Goal: Task Accomplishment & Management: Use online tool/utility

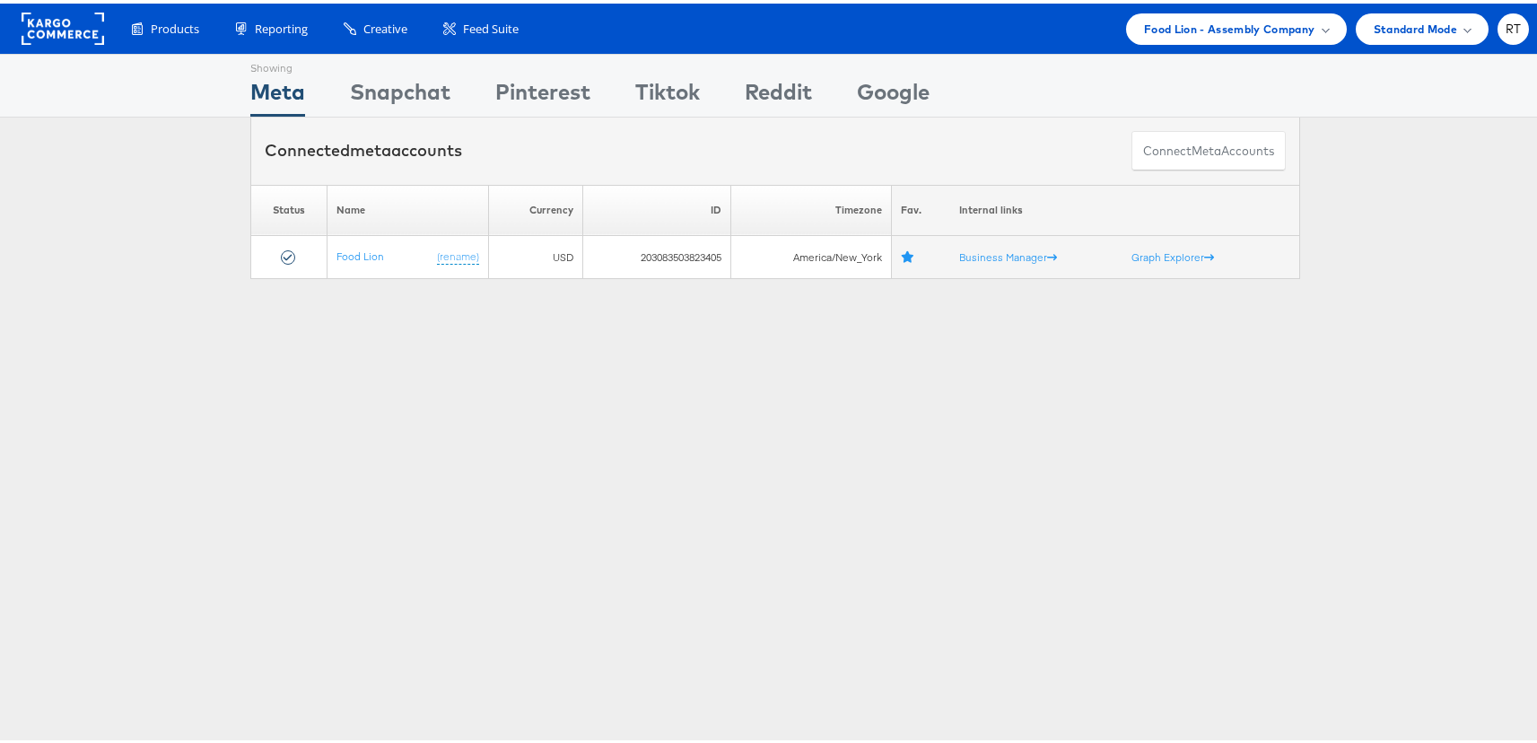
click at [518, 327] on div "Showing Meta Showing Snapchat Showing Pinterest Showing Tiktok Showing Reddit S…" at bounding box center [775, 498] width 1550 height 897
click at [1226, 21] on span "Food Lion - Assembly Company" at bounding box center [1229, 25] width 171 height 19
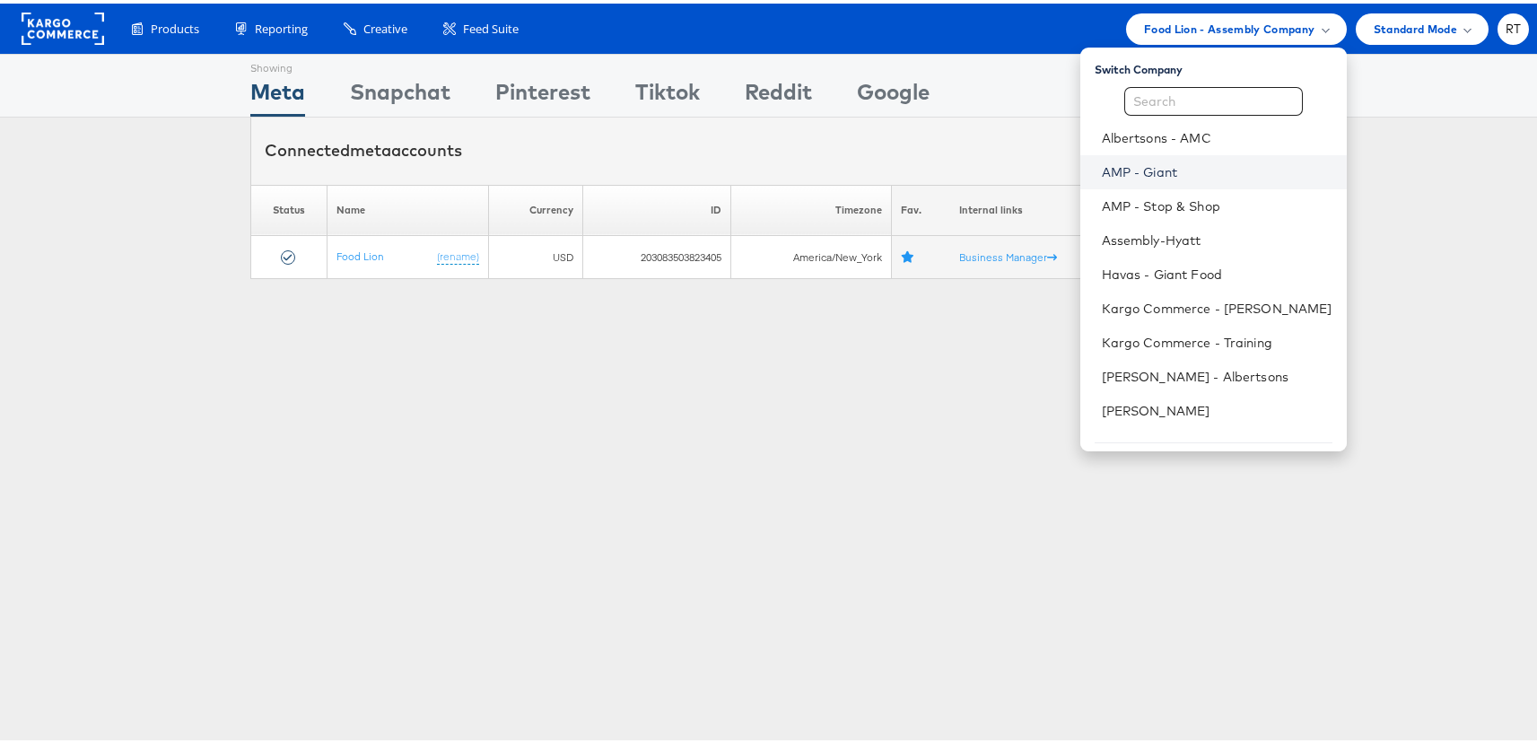
click at [1197, 161] on link "AMP - Giant" at bounding box center [1217, 169] width 231 height 18
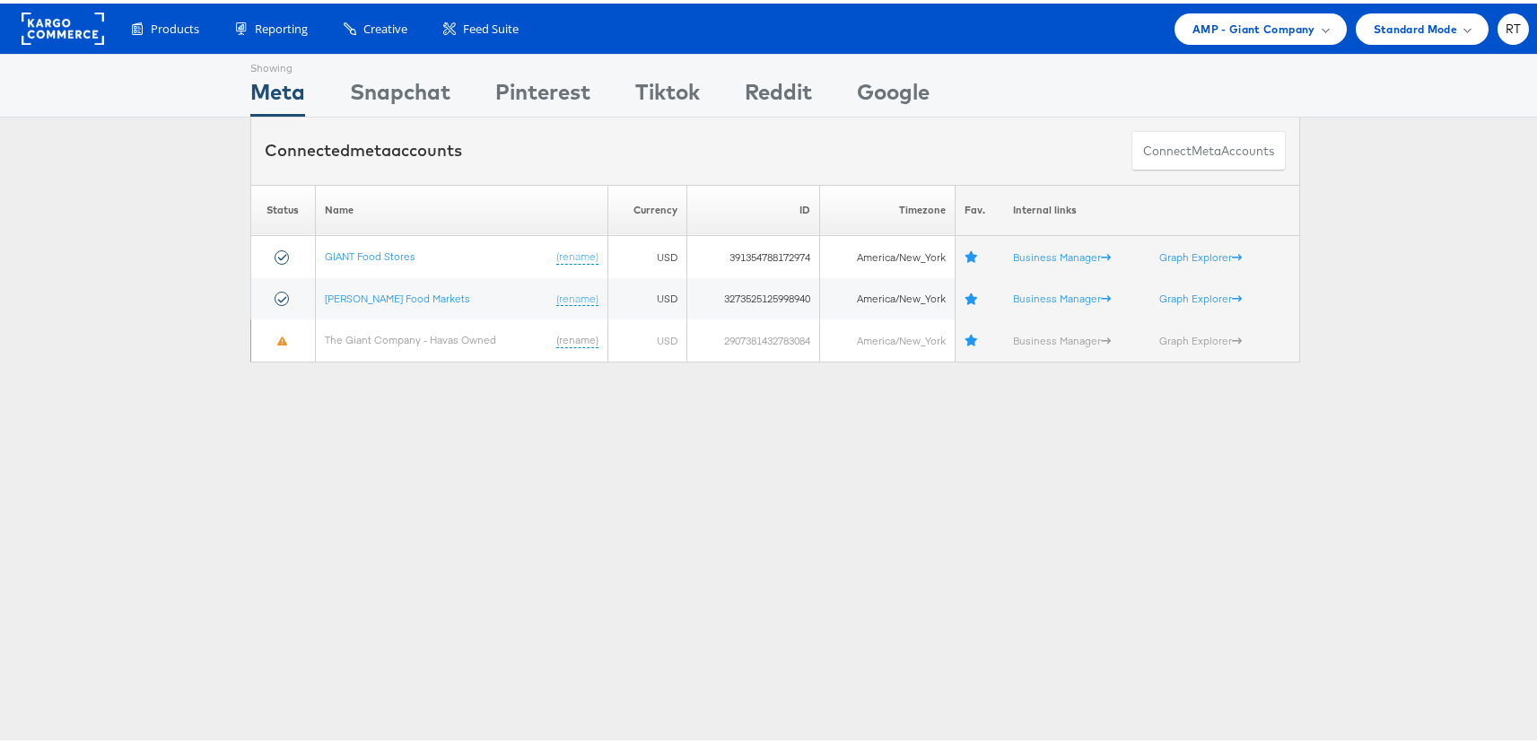
click at [468, 438] on div "Showing Meta Showing Snapchat Showing Pinterest Showing Tiktok Showing Reddit S…" at bounding box center [775, 498] width 1550 height 897
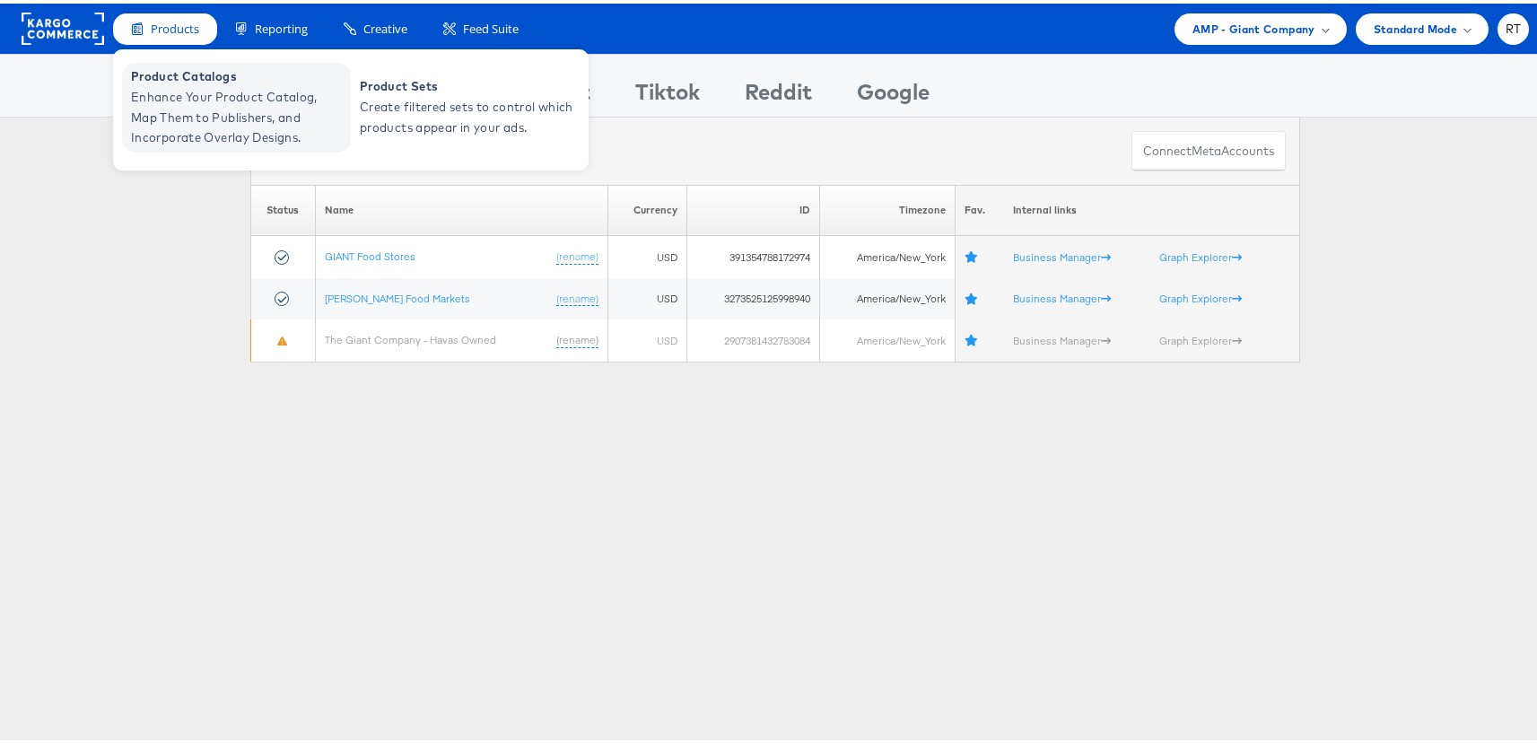
click at [172, 78] on span "Product Catalogs" at bounding box center [238, 73] width 215 height 21
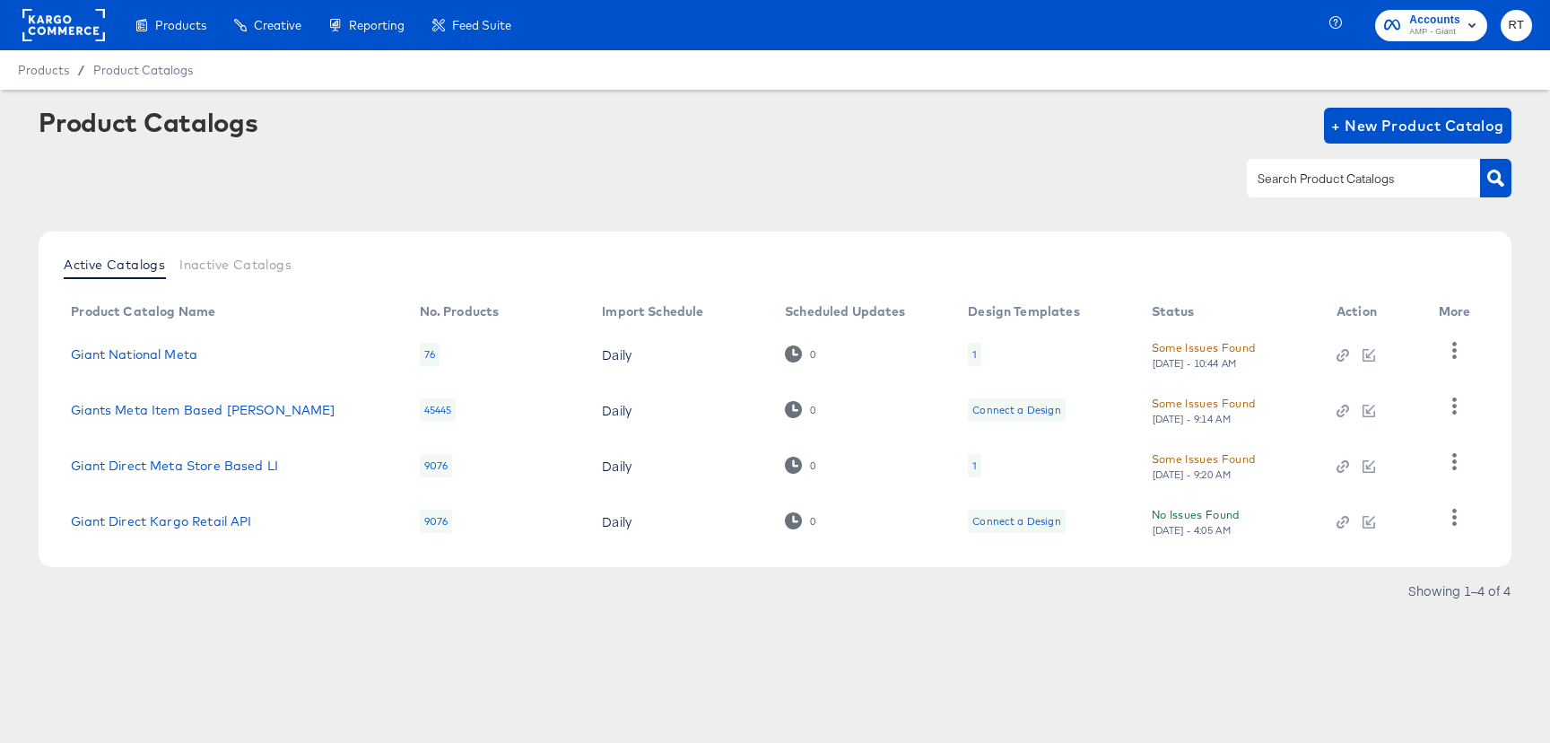
click at [977, 354] on div "1" at bounding box center [974, 354] width 13 height 23
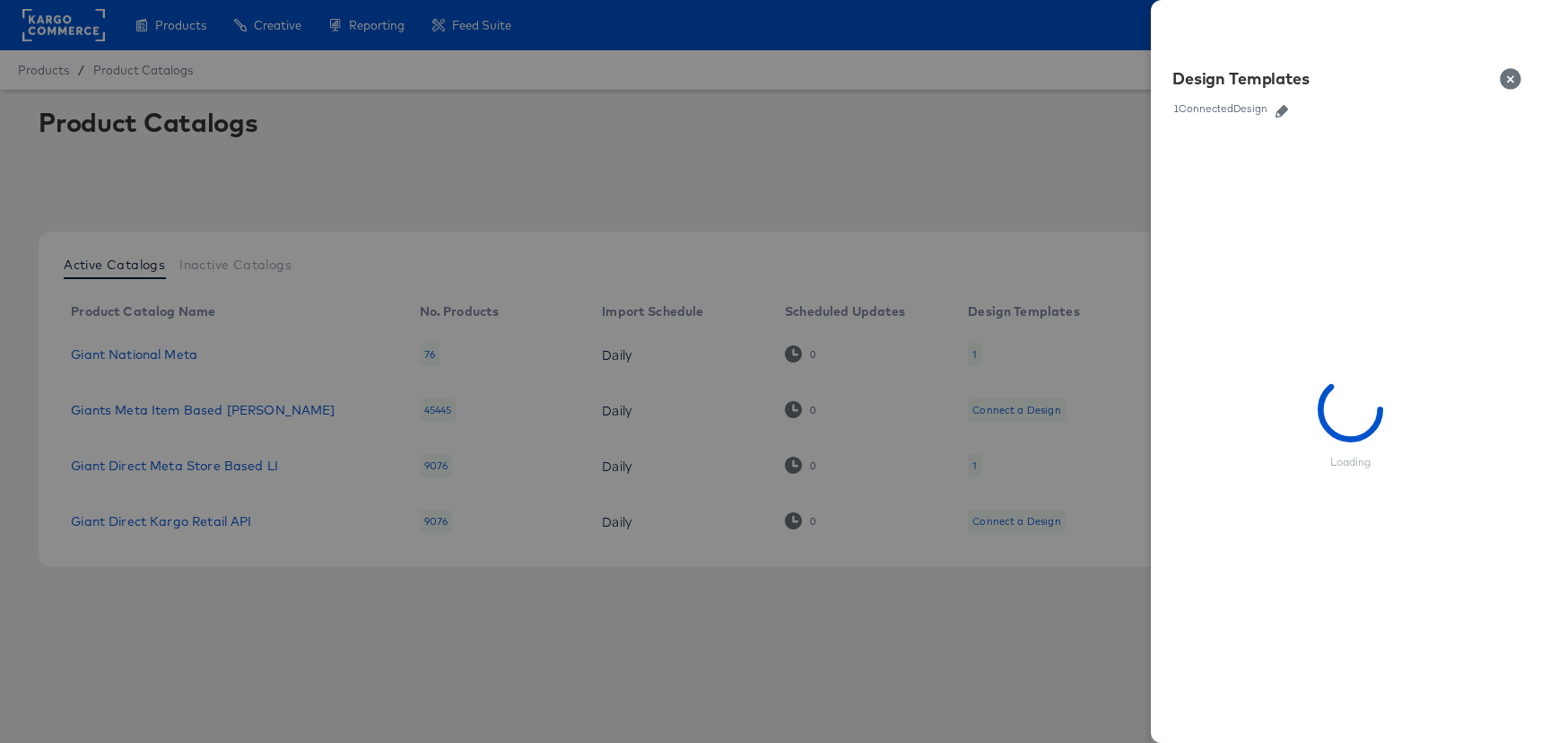
click at [1278, 109] on icon "button" at bounding box center [1282, 111] width 13 height 13
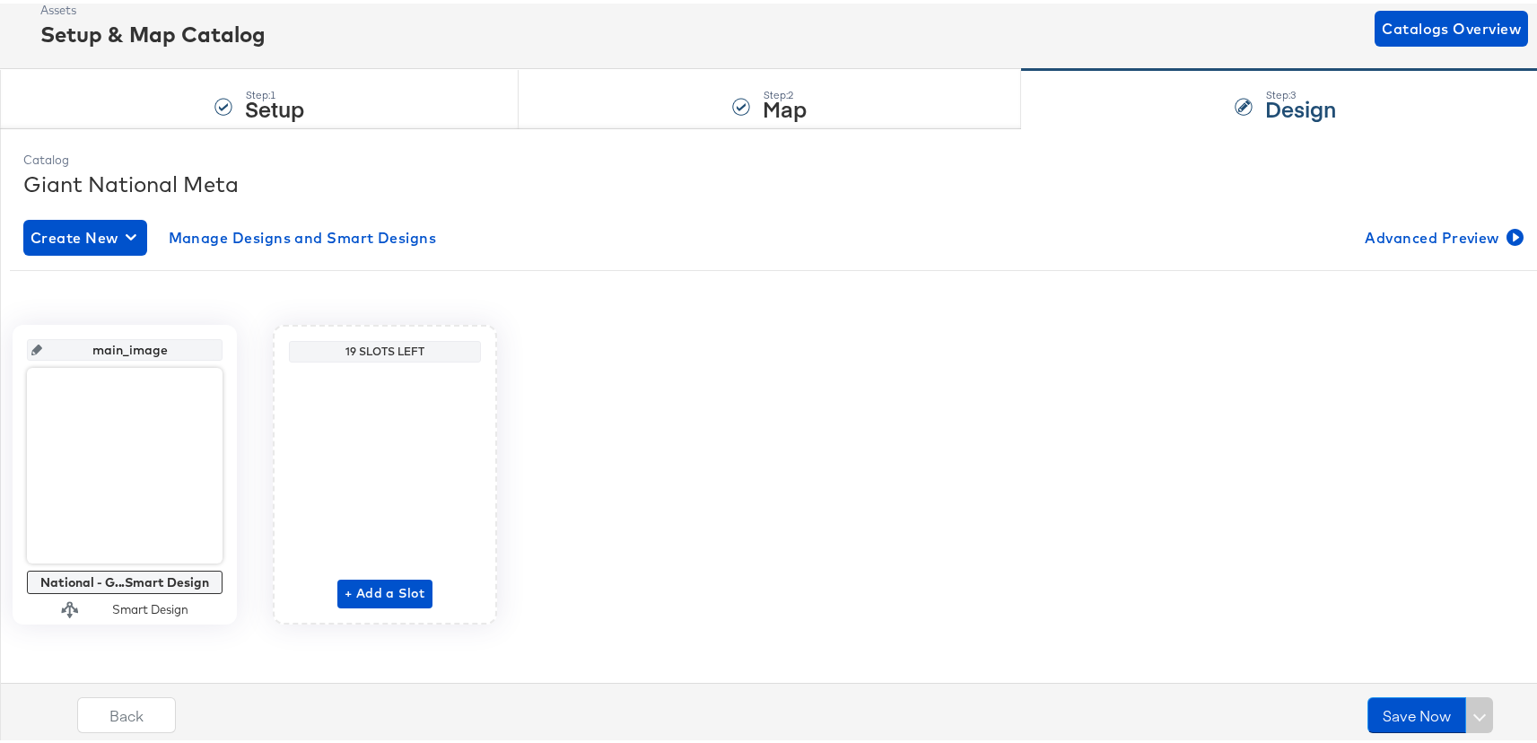
scroll to position [112, 0]
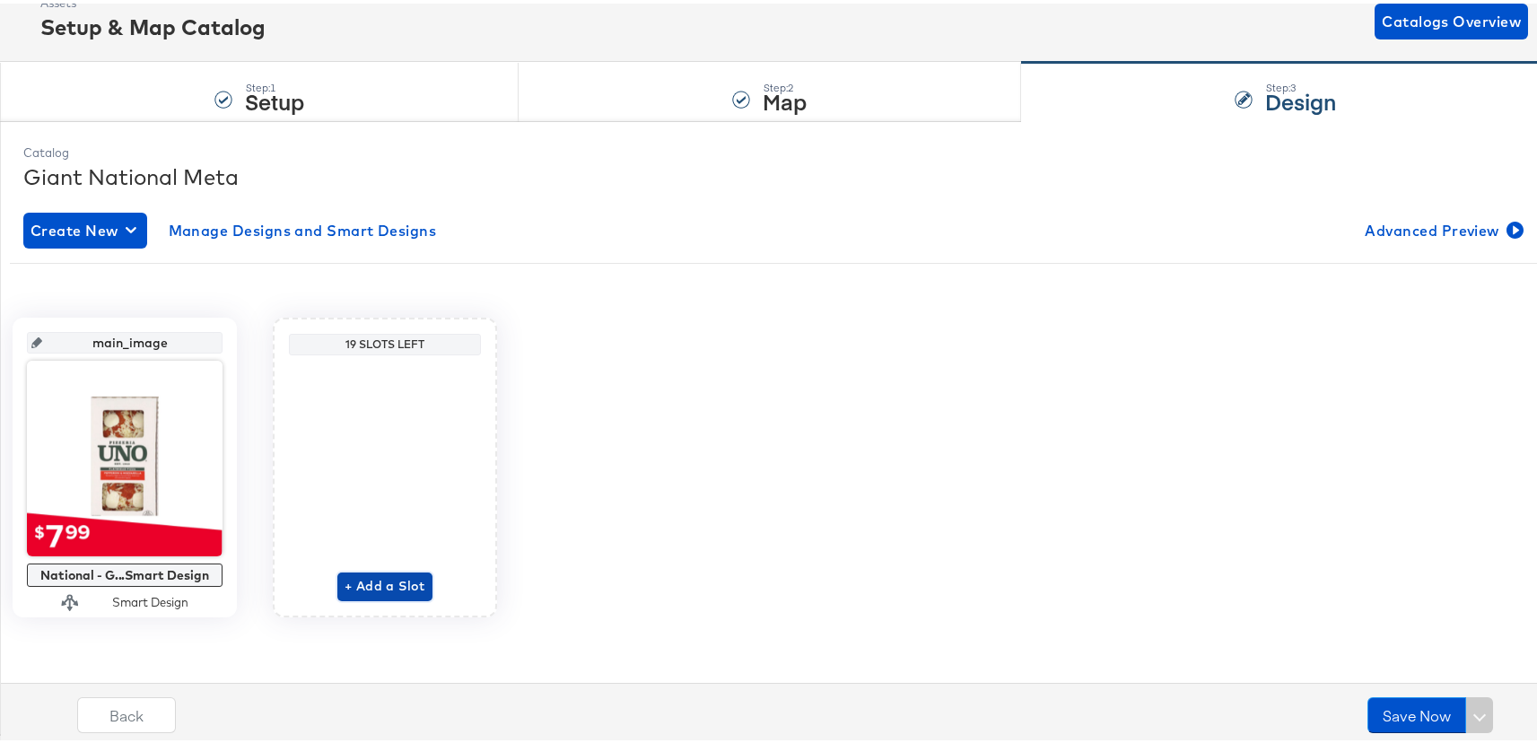
click at [425, 580] on span "+ Add a Slot" at bounding box center [384, 582] width 81 height 22
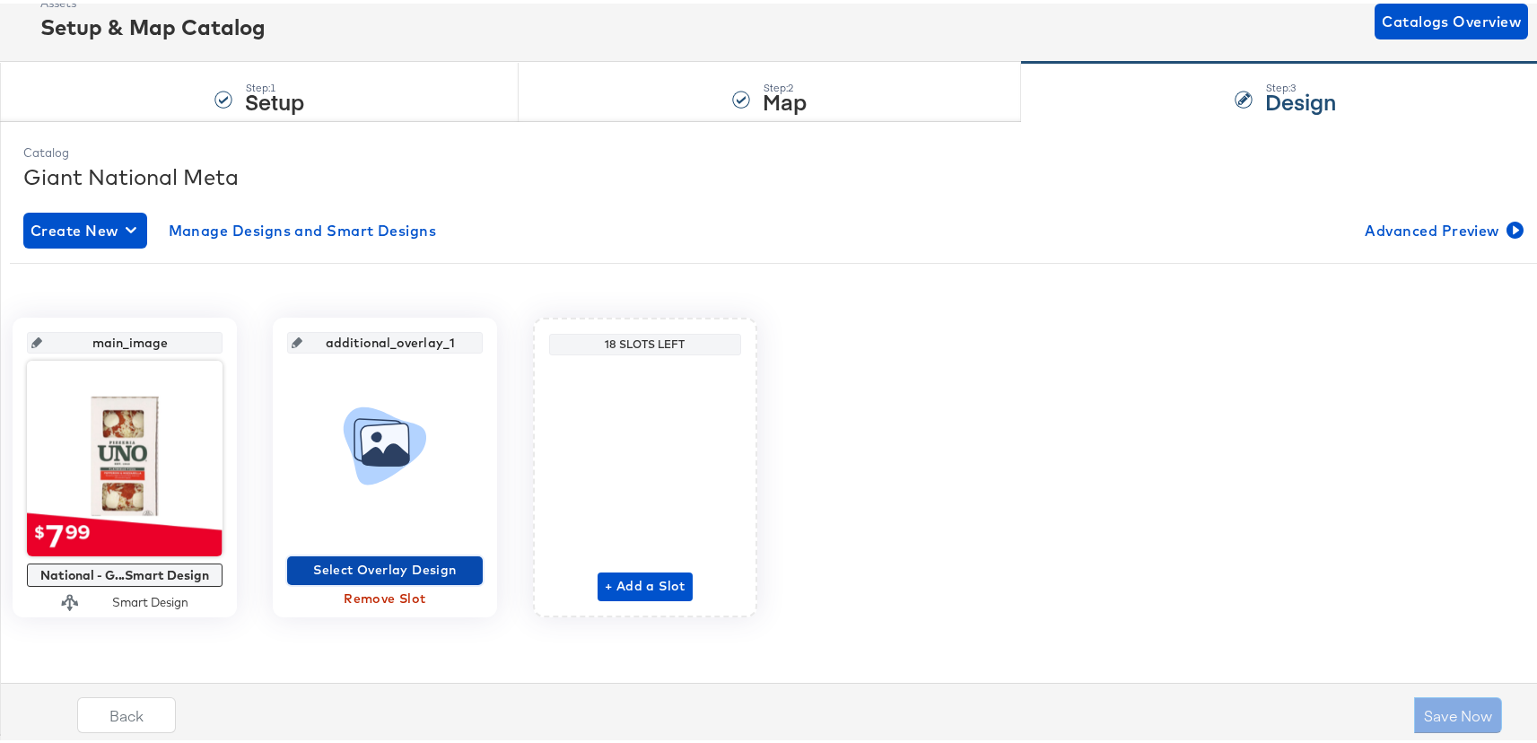
click at [475, 571] on span "Select Overlay Design" at bounding box center [384, 566] width 181 height 22
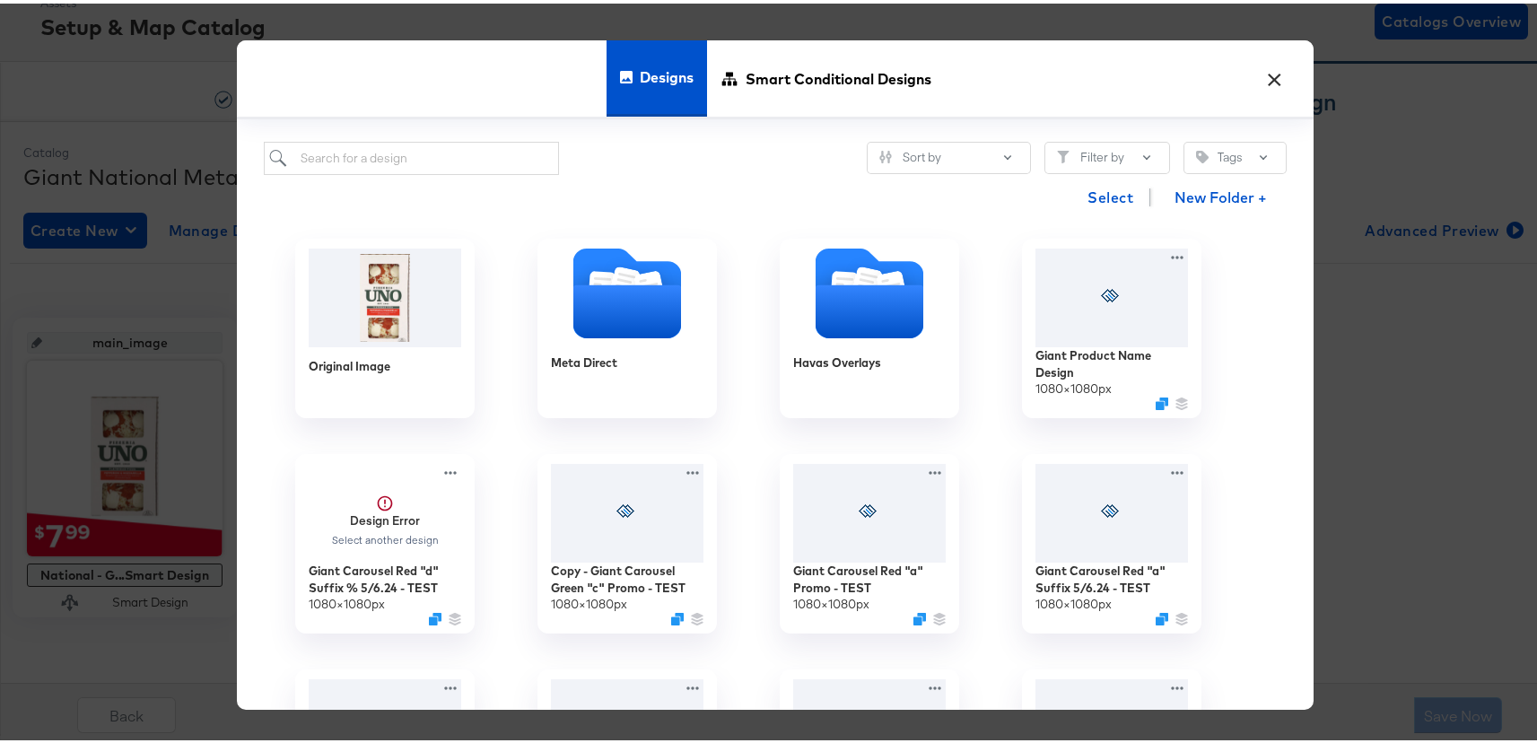
drag, startPoint x: 1266, startPoint y: 73, endPoint x: 1285, endPoint y: 93, distance: 27.9
click at [1266, 73] on button "×" at bounding box center [1275, 71] width 32 height 32
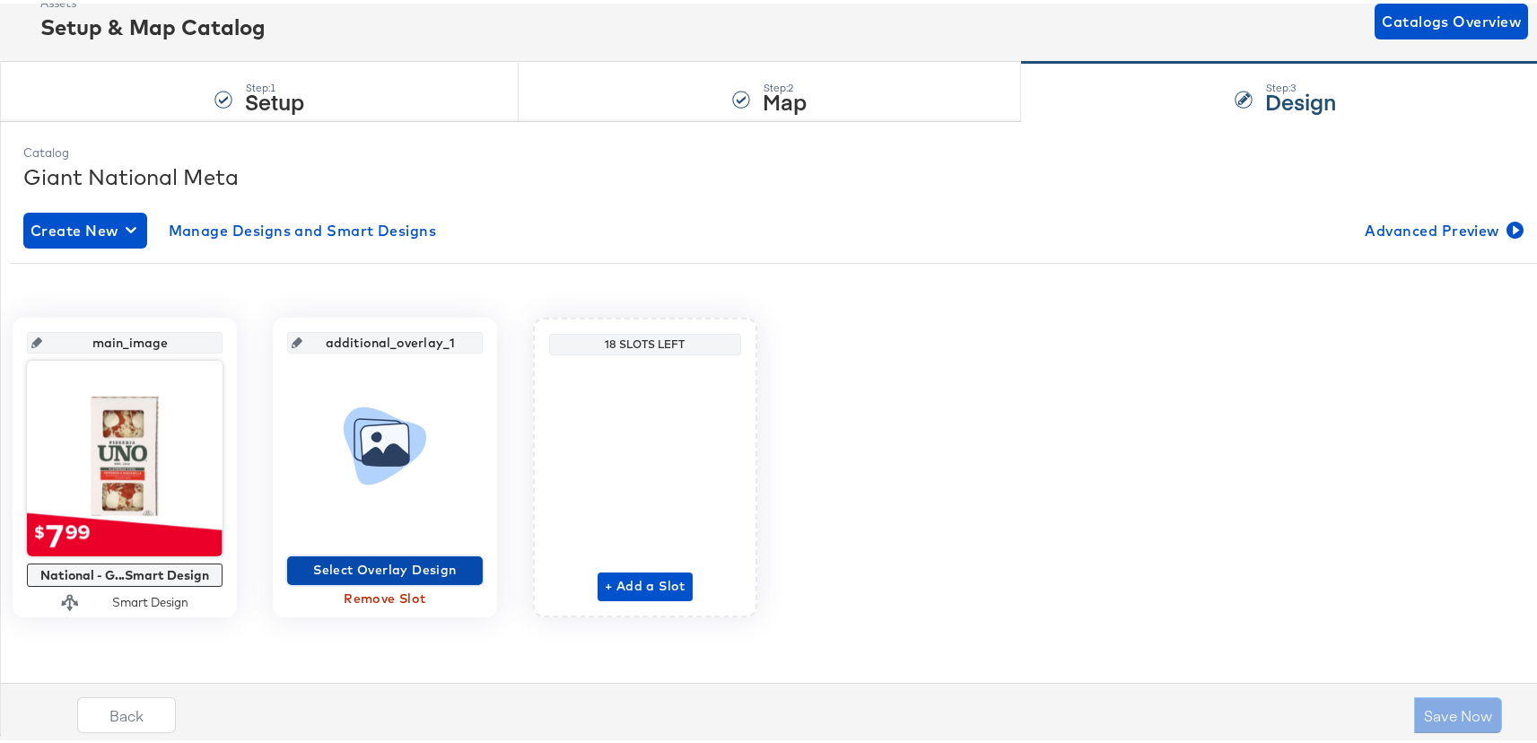
click at [475, 569] on span "Select Overlay Design" at bounding box center [384, 566] width 181 height 22
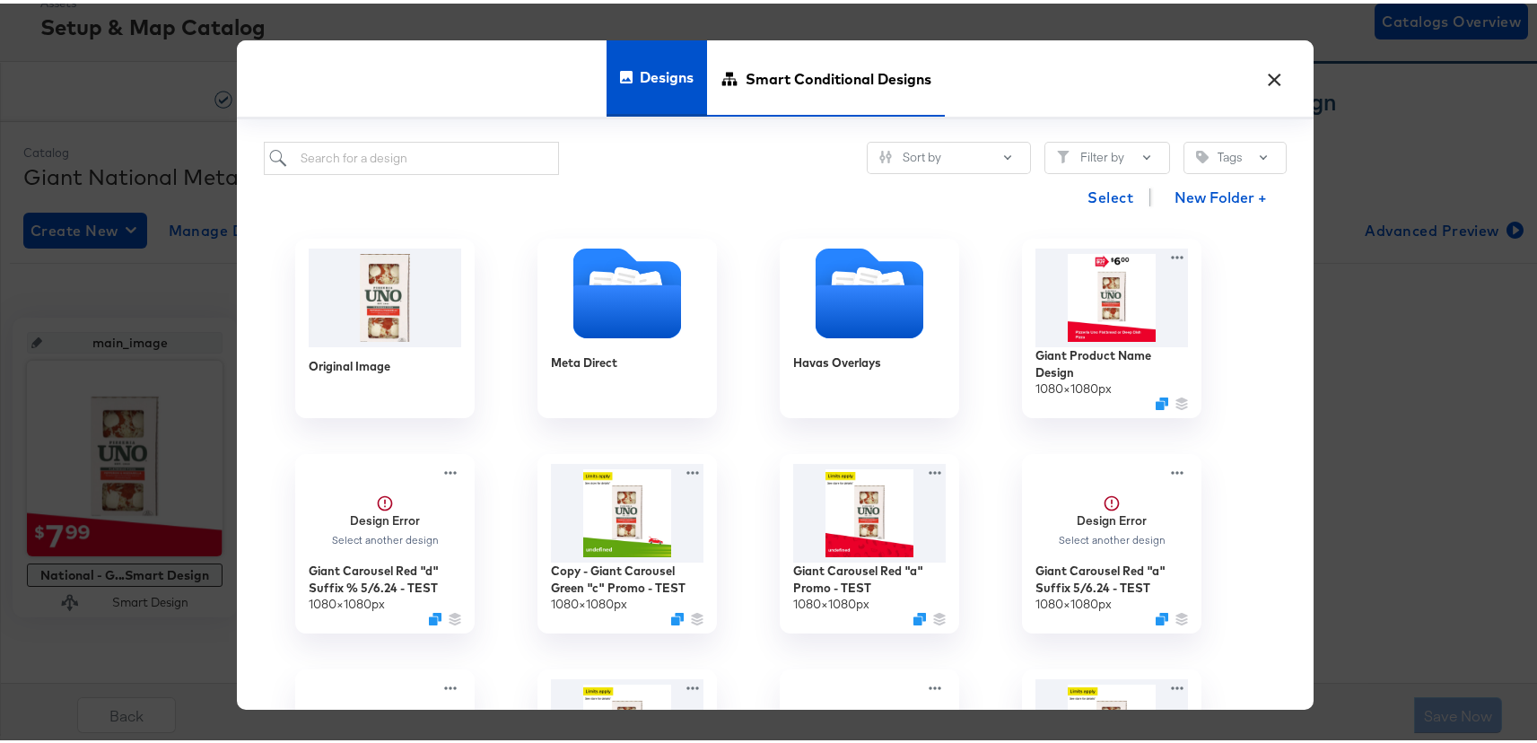
click at [838, 75] on span "Smart Conditional Designs" at bounding box center [838, 75] width 186 height 79
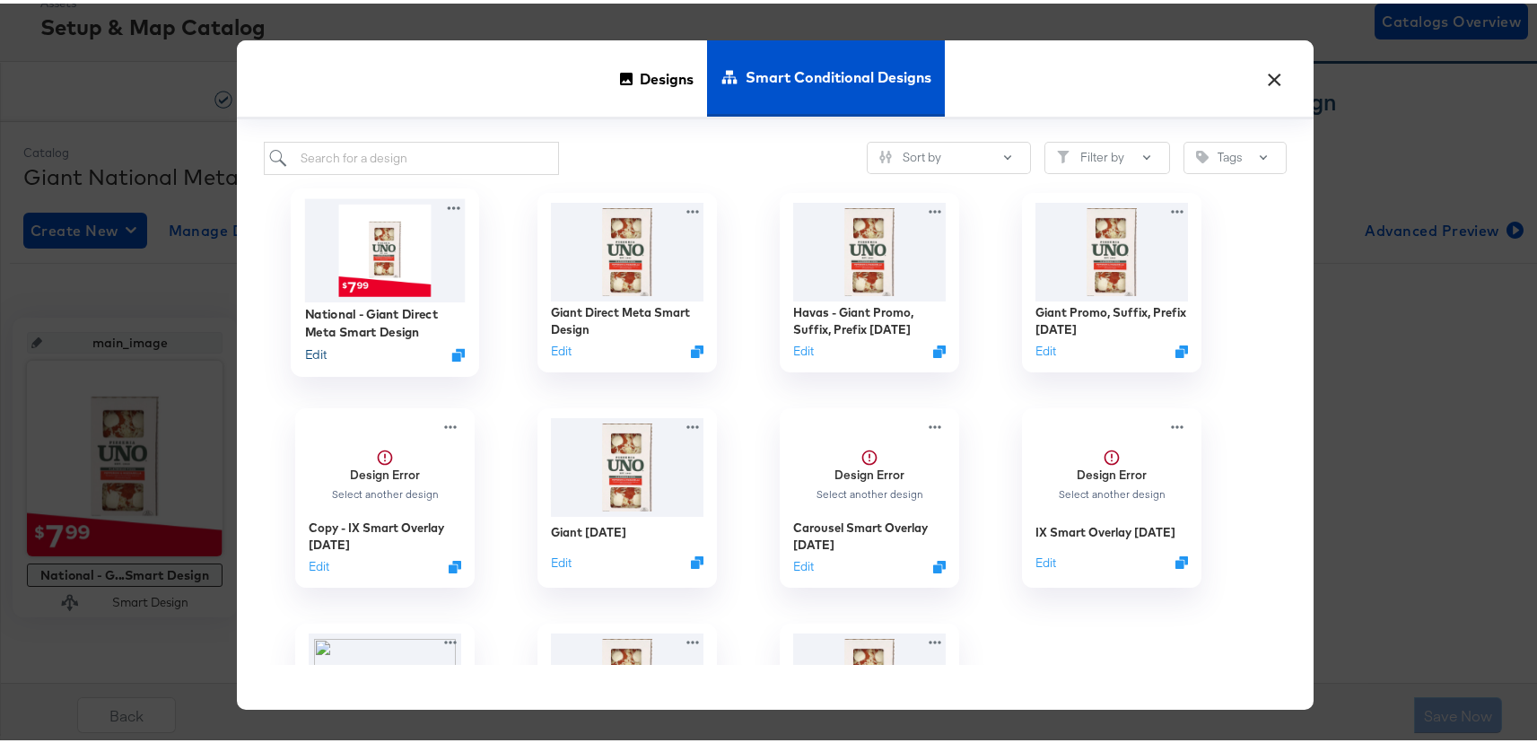
click at [314, 353] on button "Edit" at bounding box center [316, 351] width 22 height 17
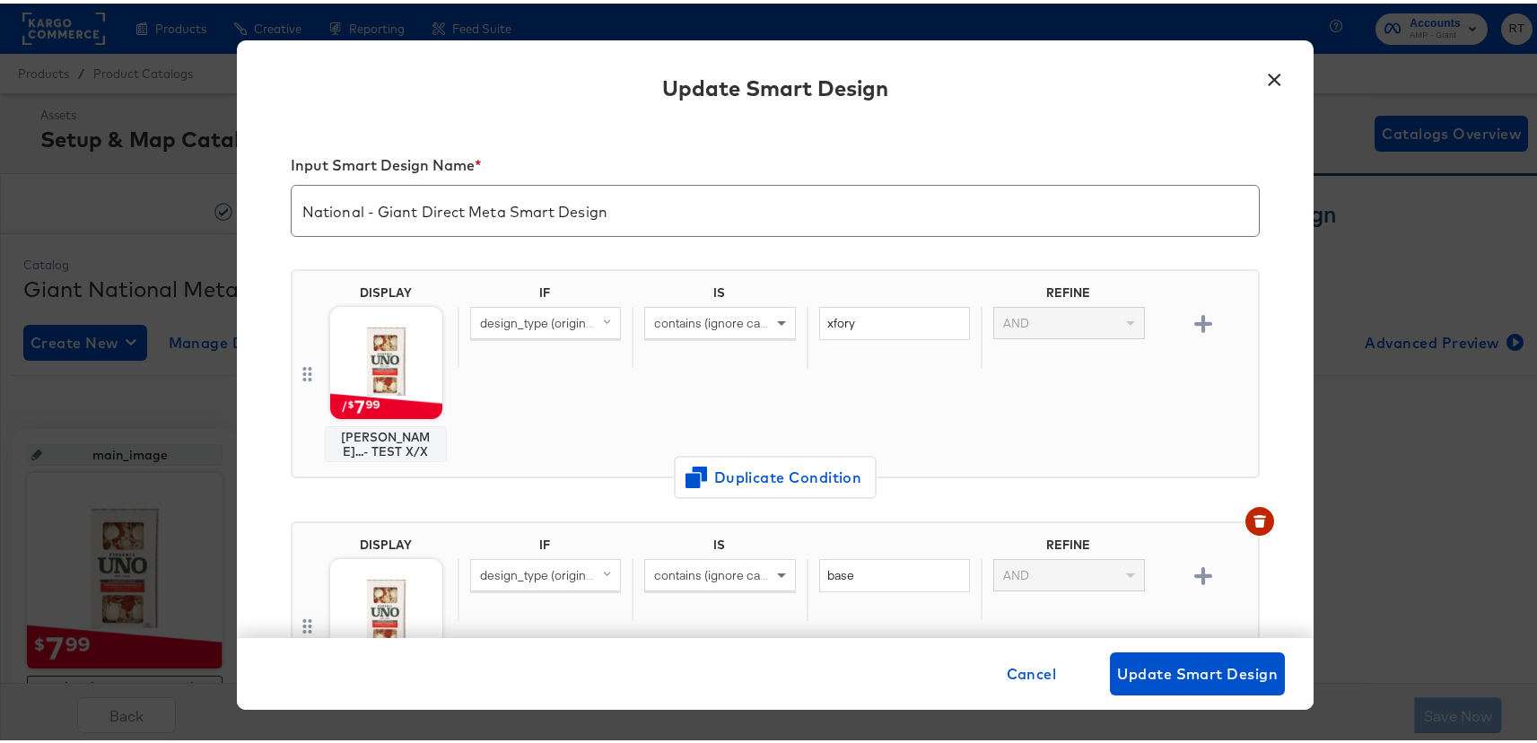
scroll to position [167, 0]
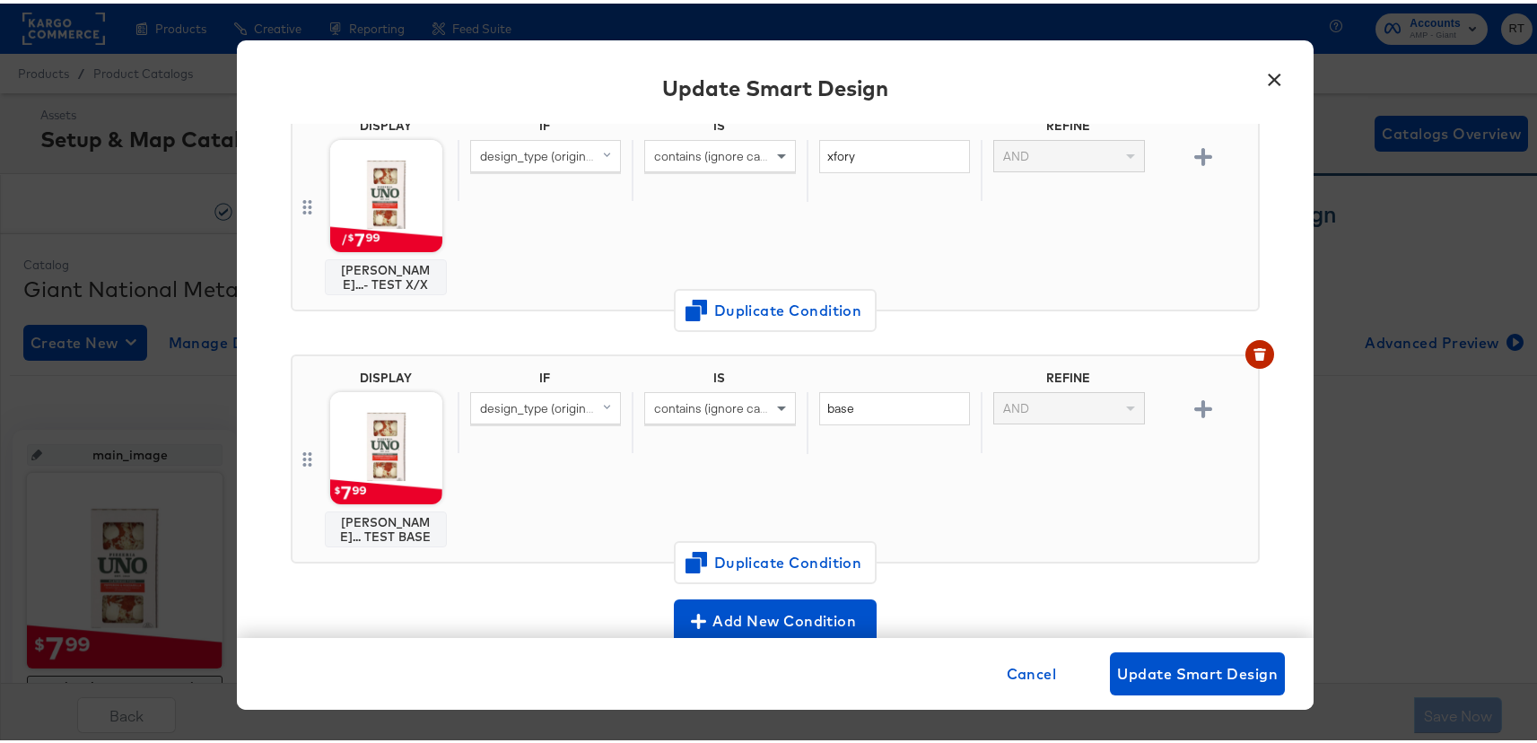
click at [1267, 70] on button "×" at bounding box center [1275, 71] width 32 height 32
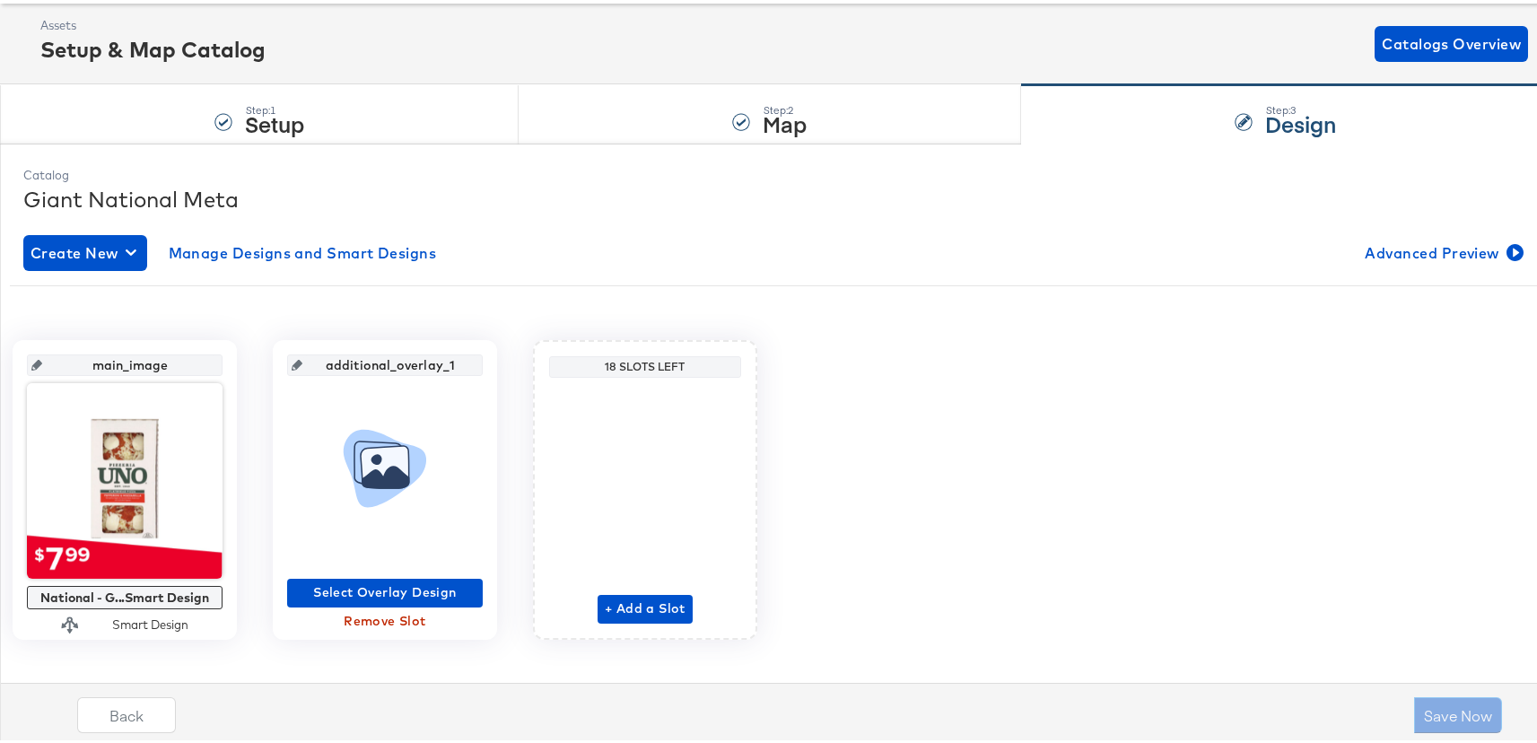
scroll to position [89, 0]
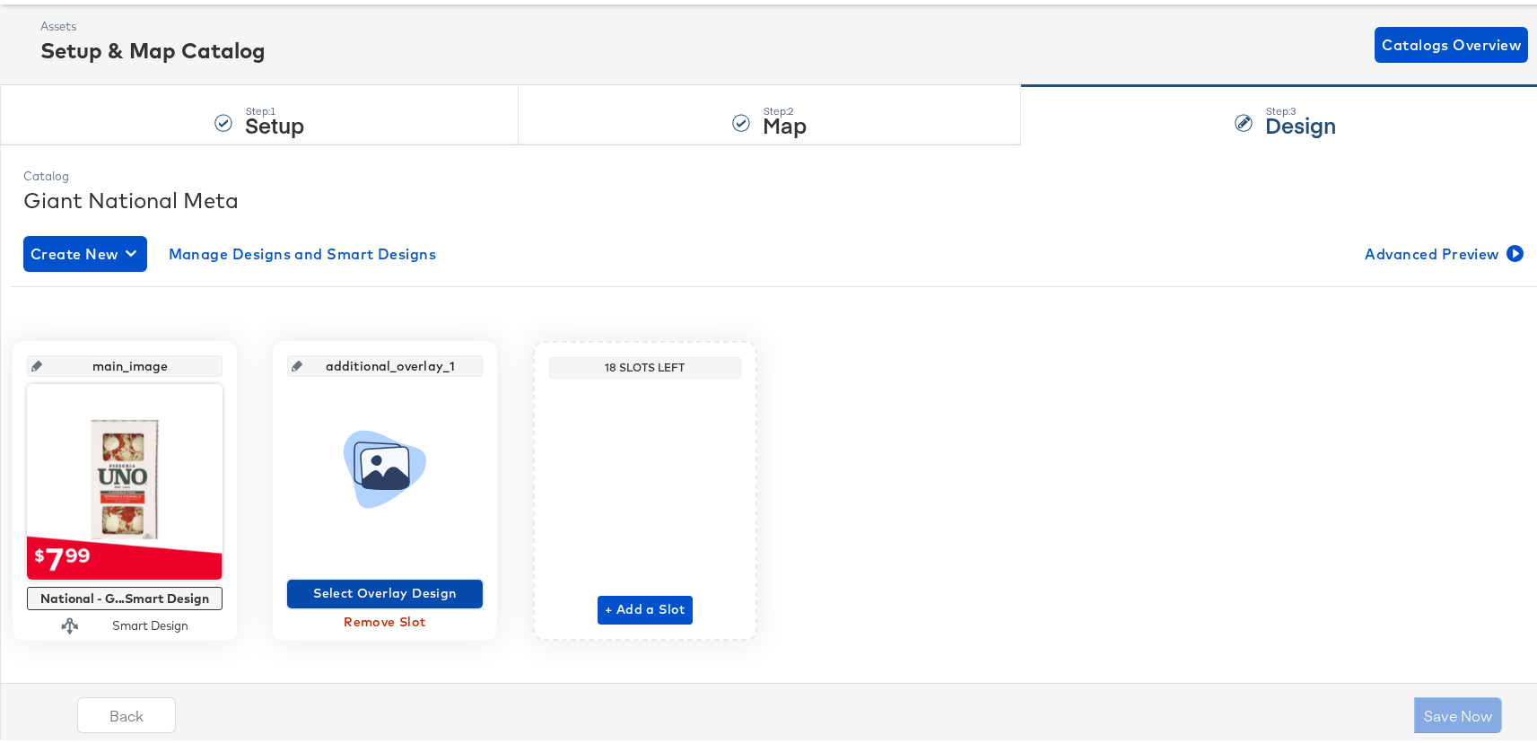
click at [475, 584] on span "Select Overlay Design" at bounding box center [384, 590] width 181 height 22
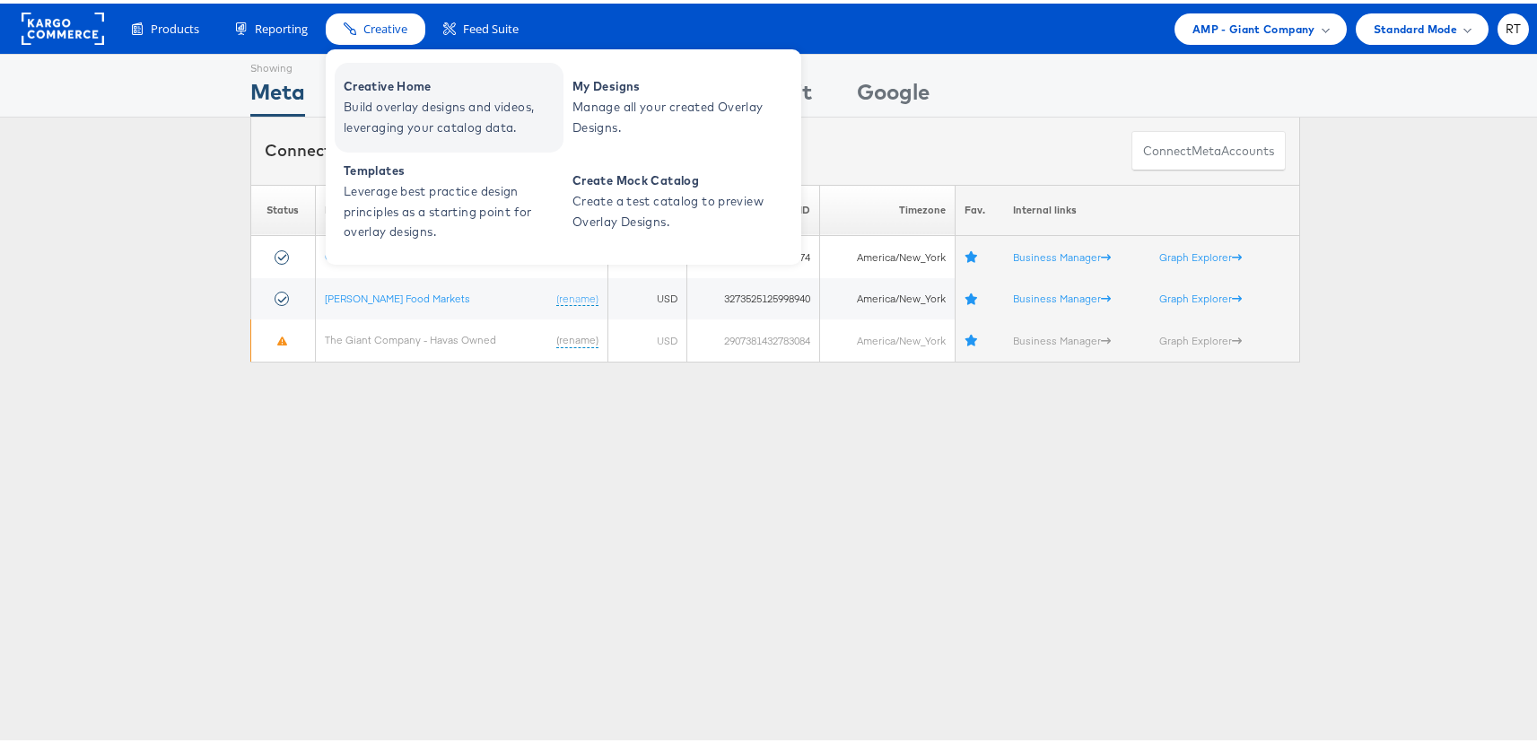
click at [384, 111] on span "Build overlay designs and videos, leveraging your catalog data." at bounding box center [451, 113] width 215 height 41
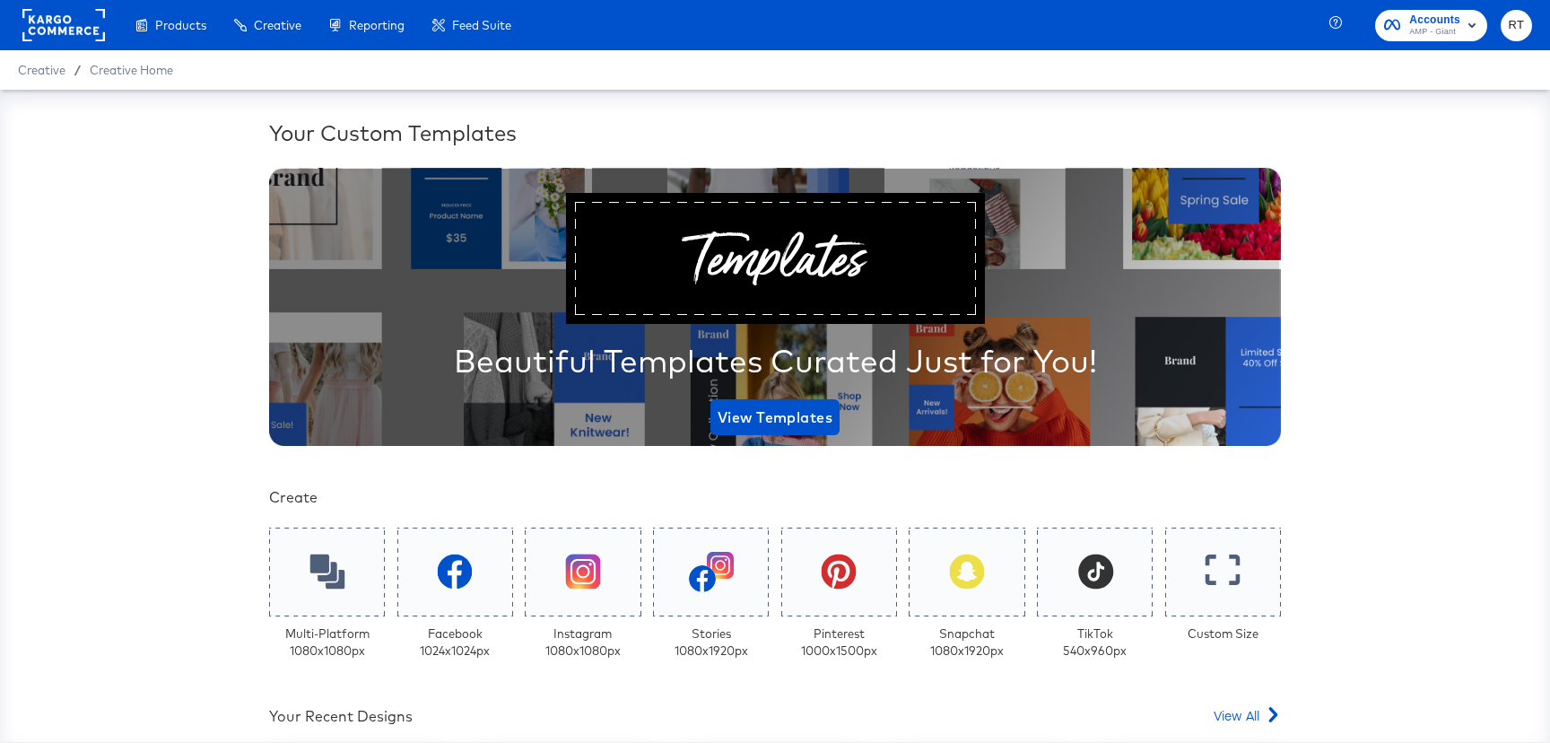
scroll to position [362, 0]
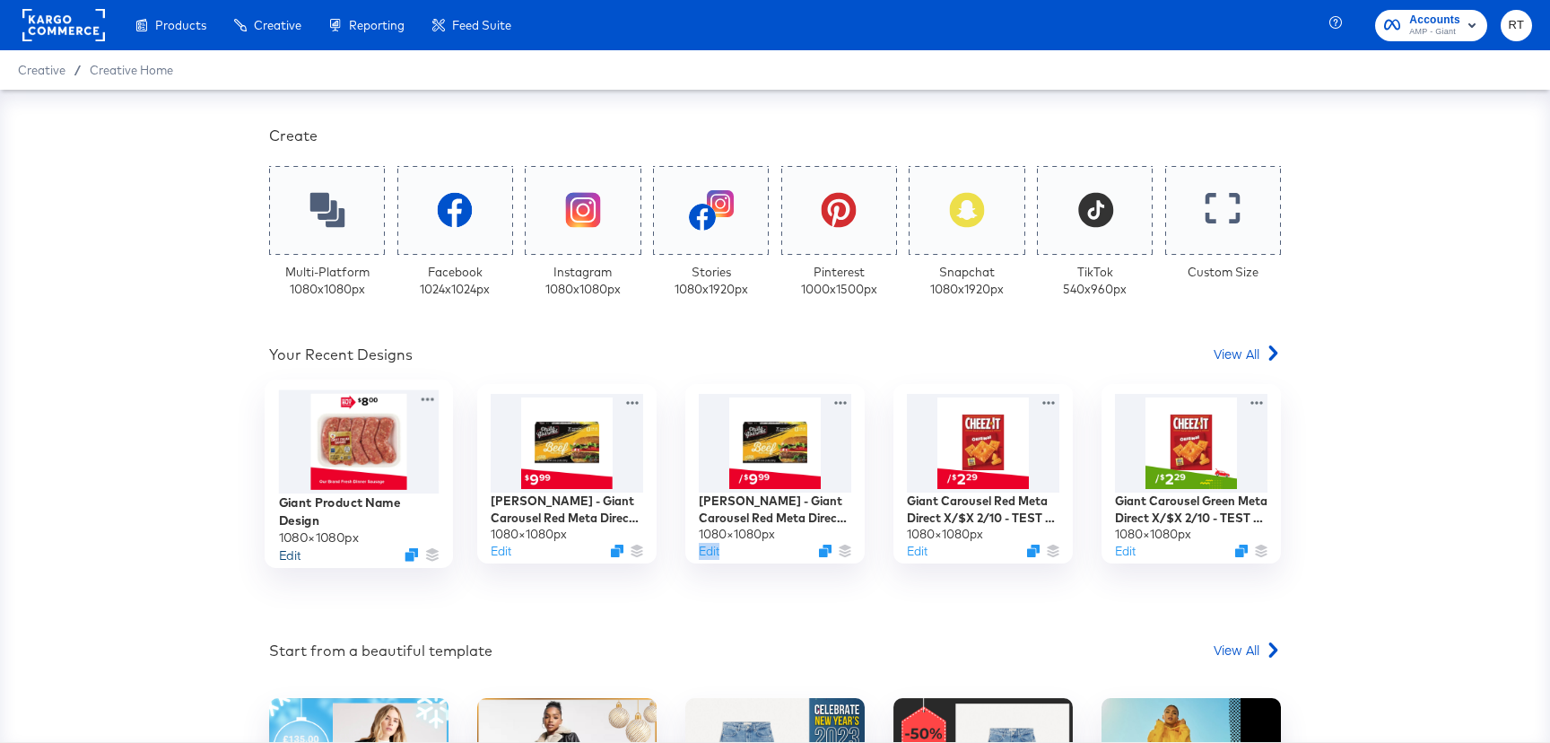
click at [281, 552] on button "Edit" at bounding box center [290, 554] width 22 height 17
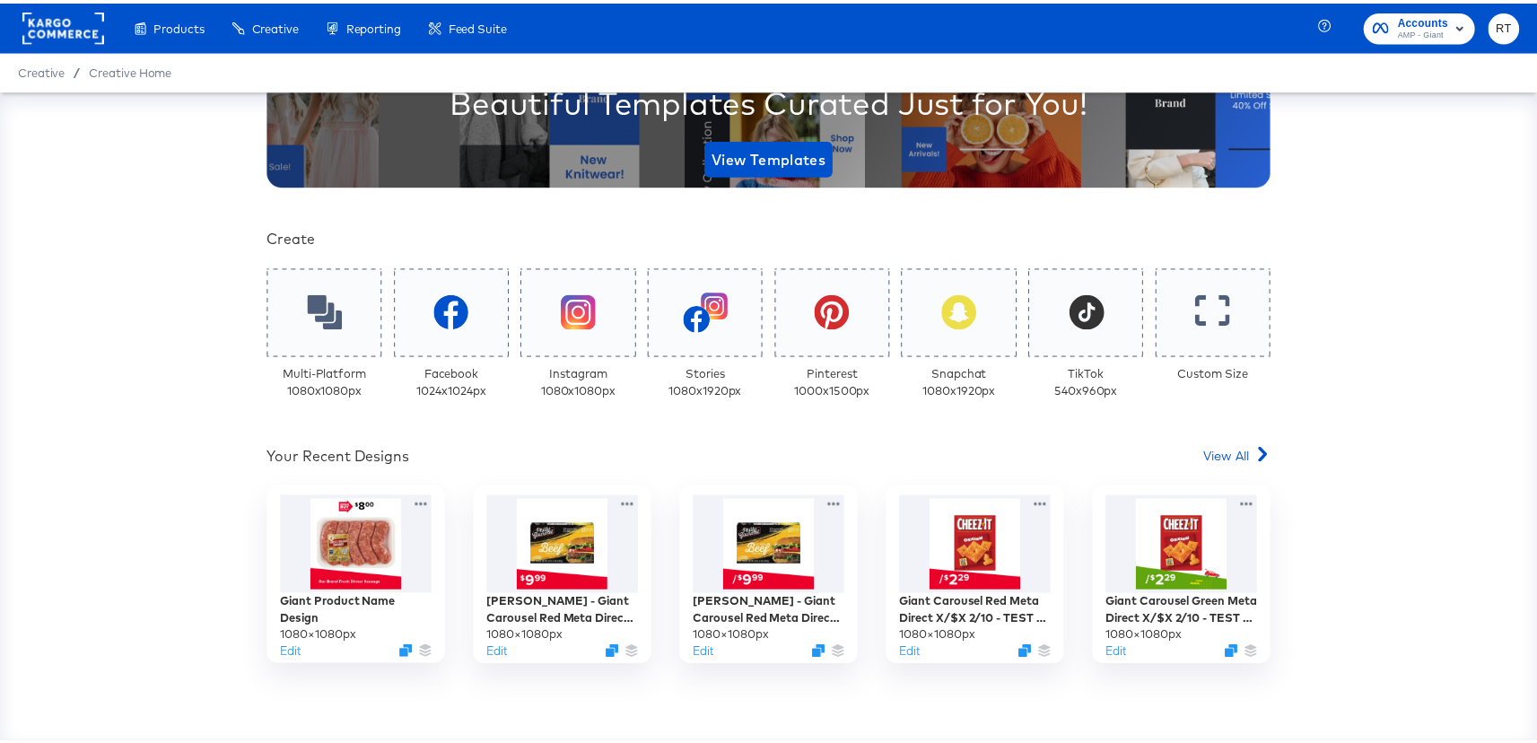
scroll to position [397, 0]
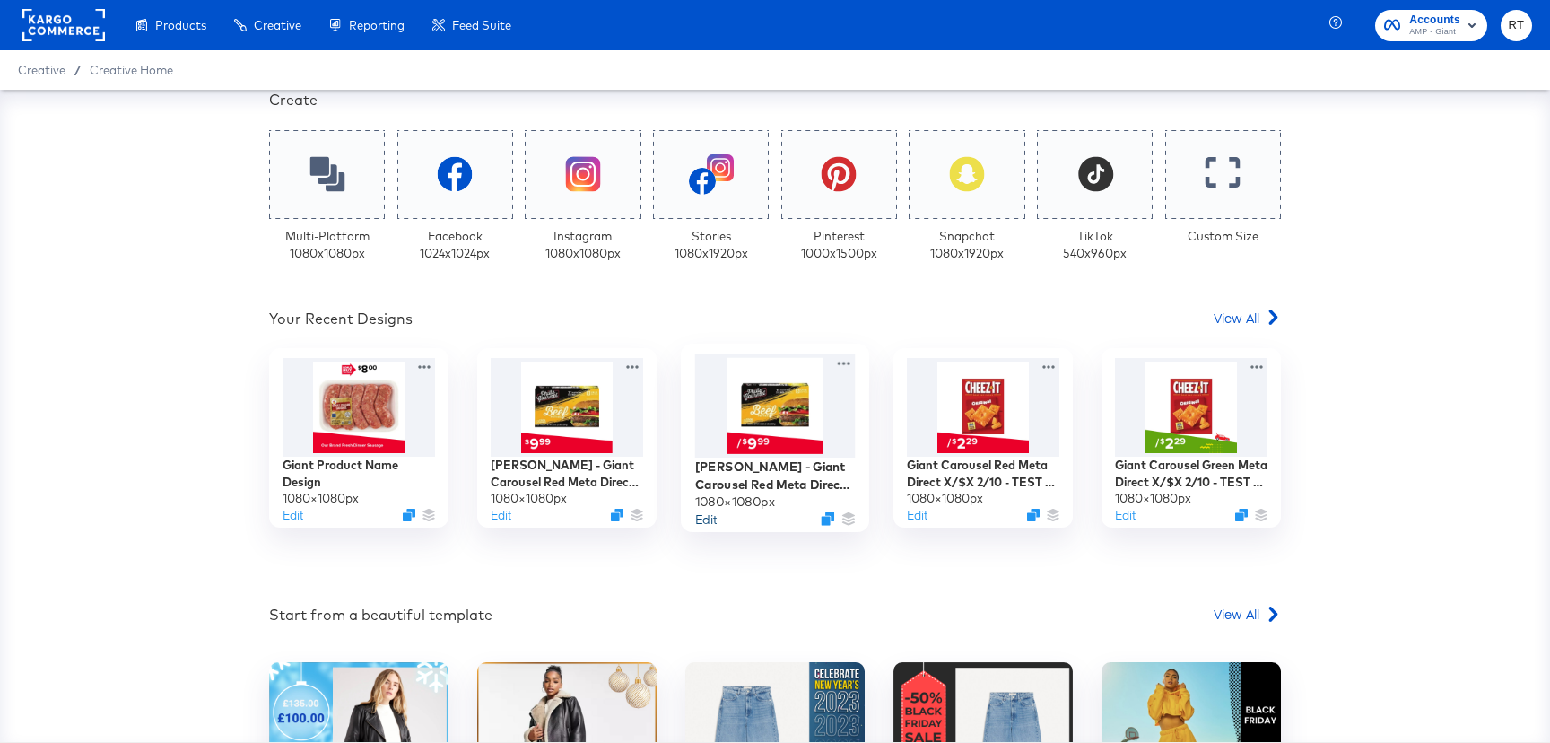
click at [700, 519] on button "Edit" at bounding box center [706, 518] width 22 height 17
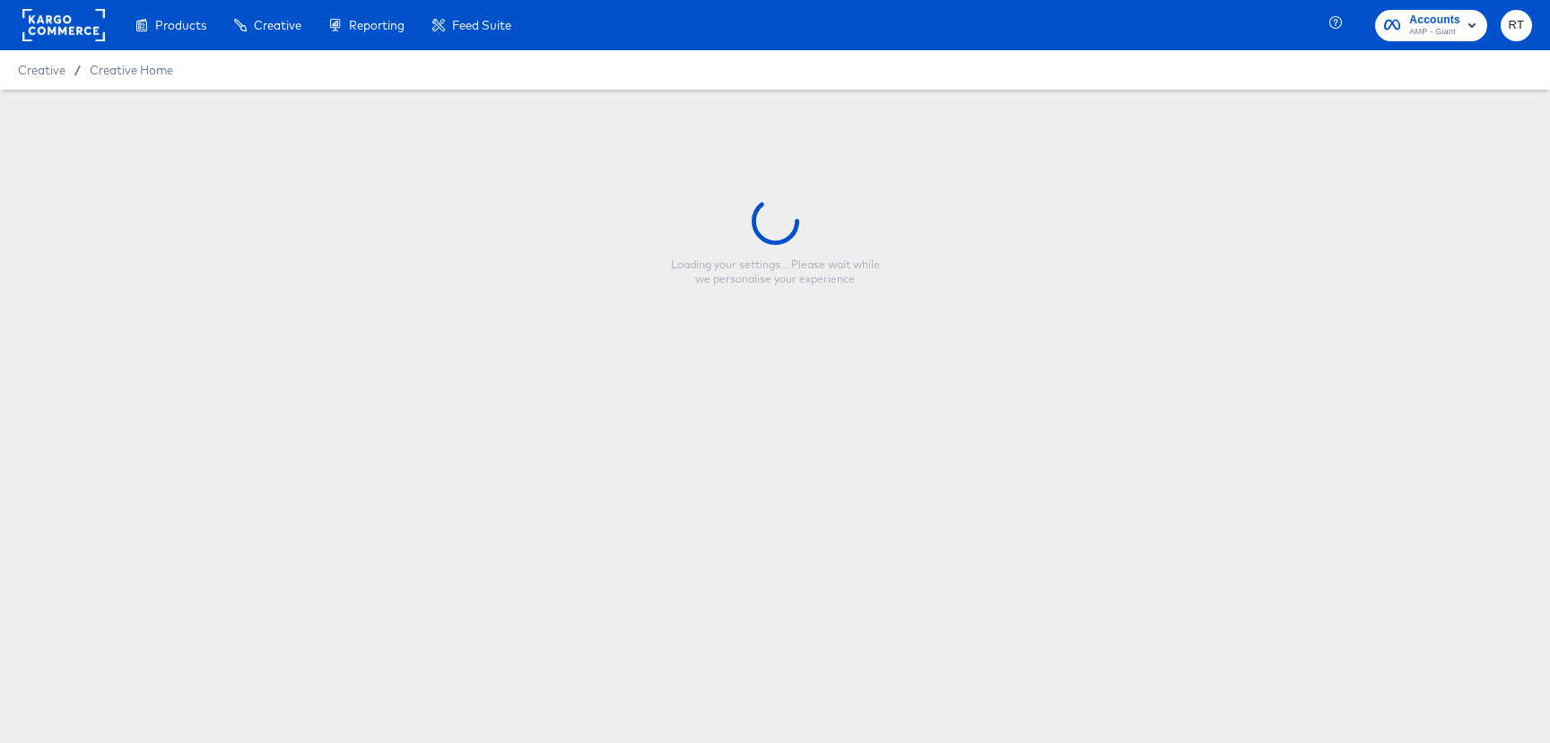
type input "[PERSON_NAME] - Giant Carousel Red Meta Direct X/$X 2/10 - TEST X/X"
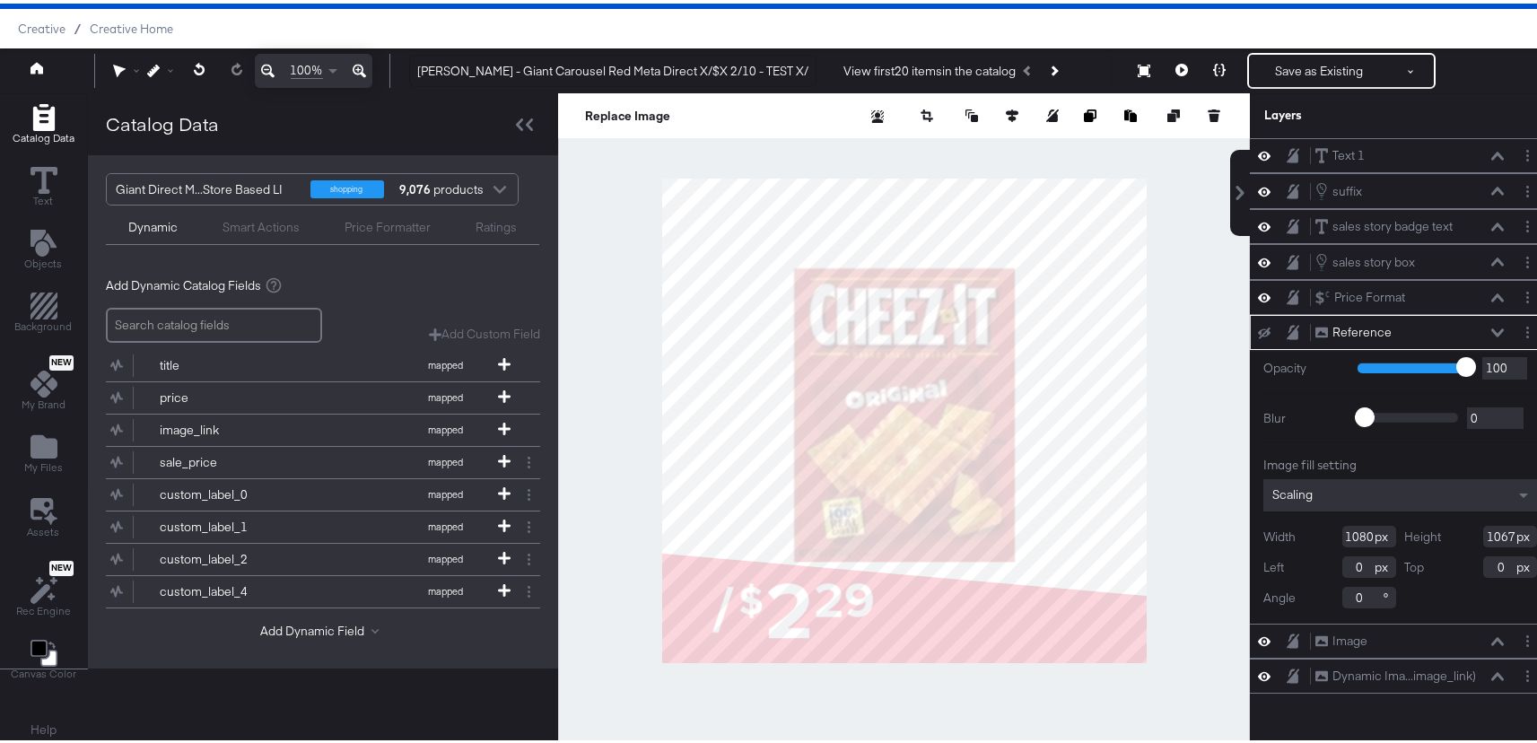
scroll to position [46, 0]
